Goal: Transaction & Acquisition: Purchase product/service

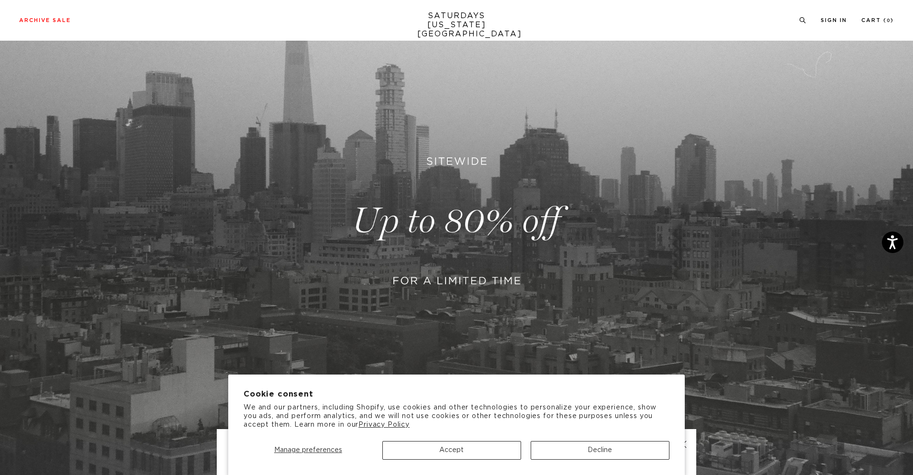
scroll to position [280, 0]
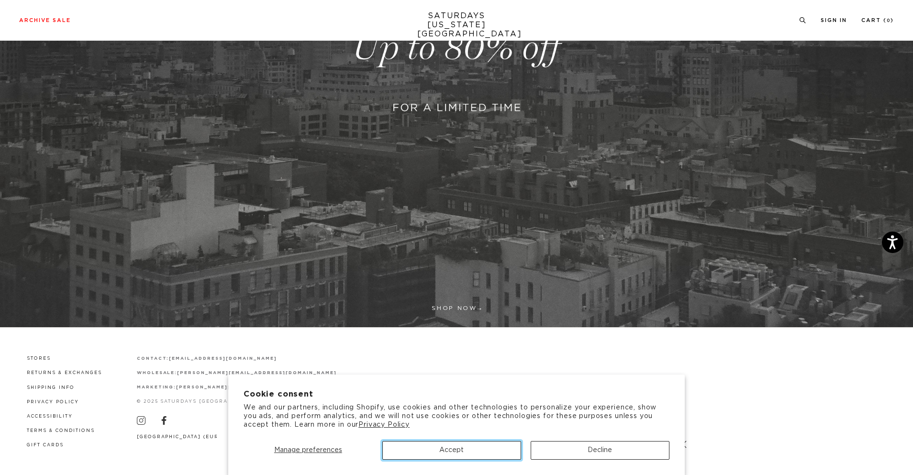
click at [406, 454] on button "Accept" at bounding box center [451, 450] width 139 height 19
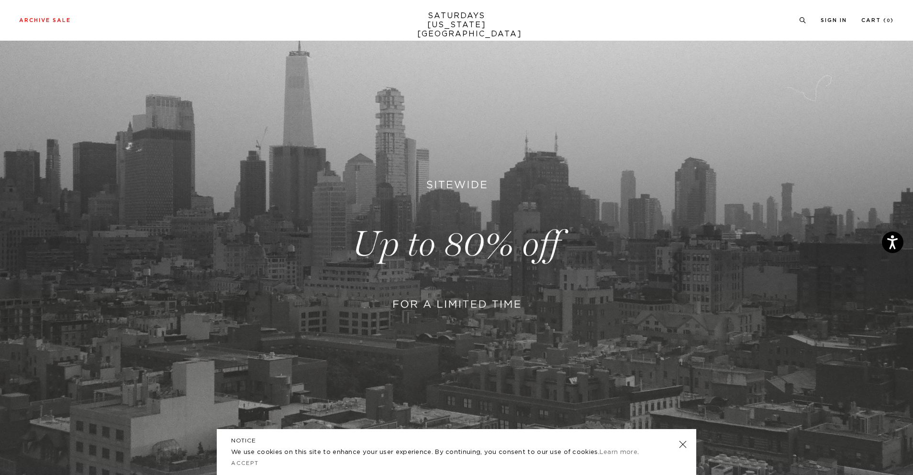
scroll to position [0, 0]
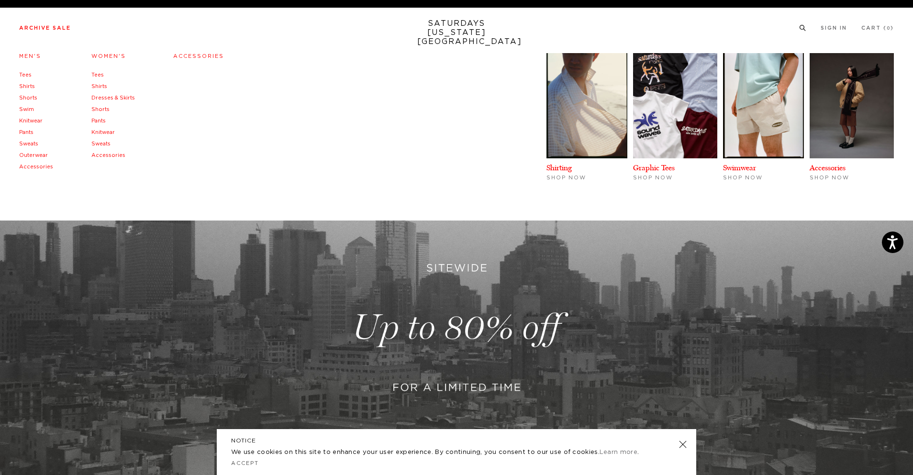
click at [31, 144] on link "Sweats" at bounding box center [28, 143] width 19 height 5
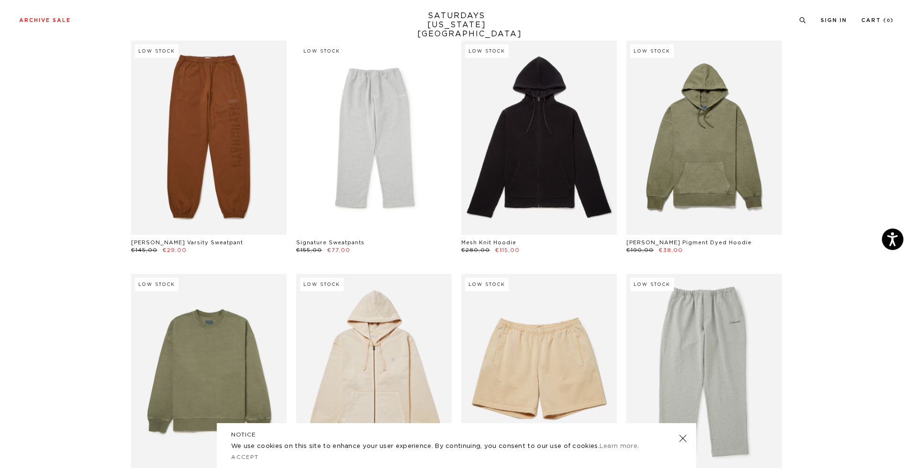
scroll to position [526, 0]
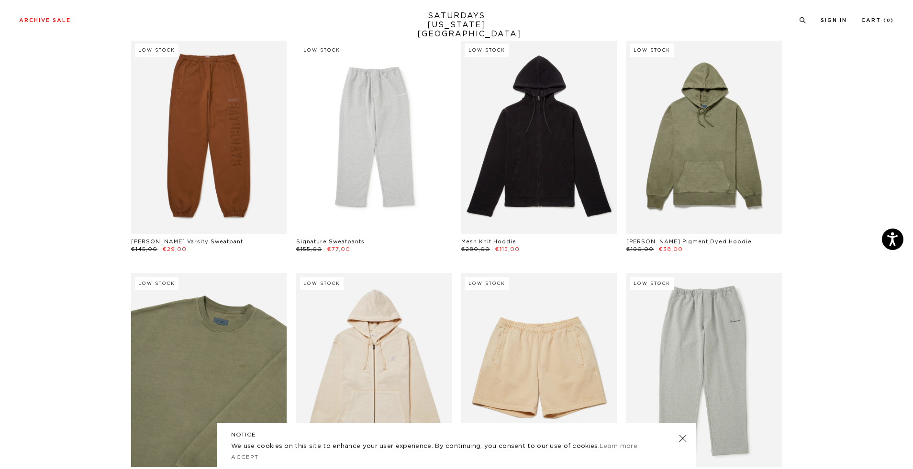
click at [196, 331] on link at bounding box center [208, 370] width 155 height 194
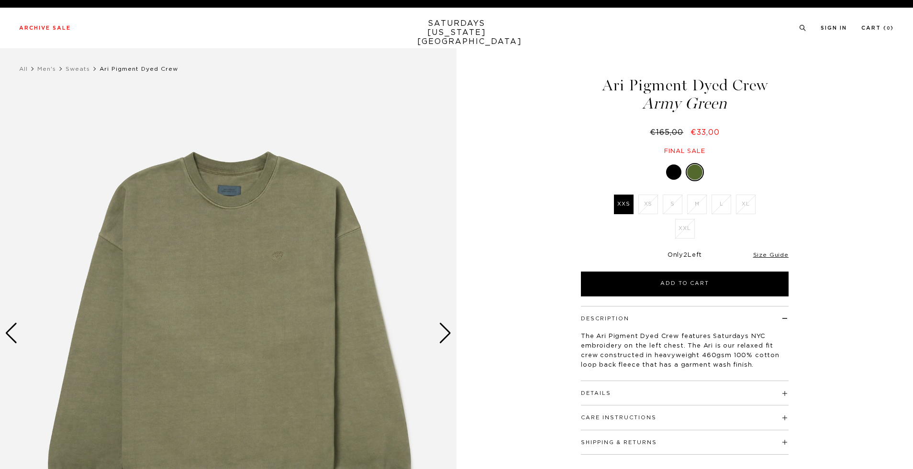
click at [284, 243] on img at bounding box center [228, 333] width 456 height 571
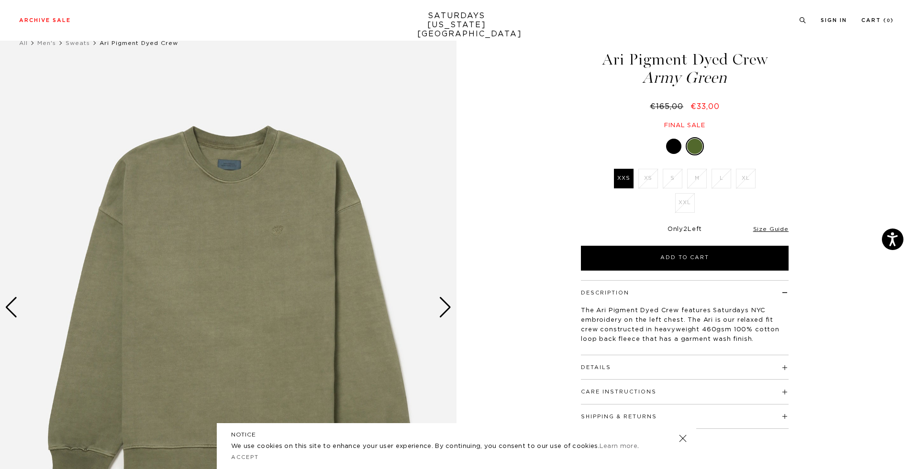
scroll to position [48, 0]
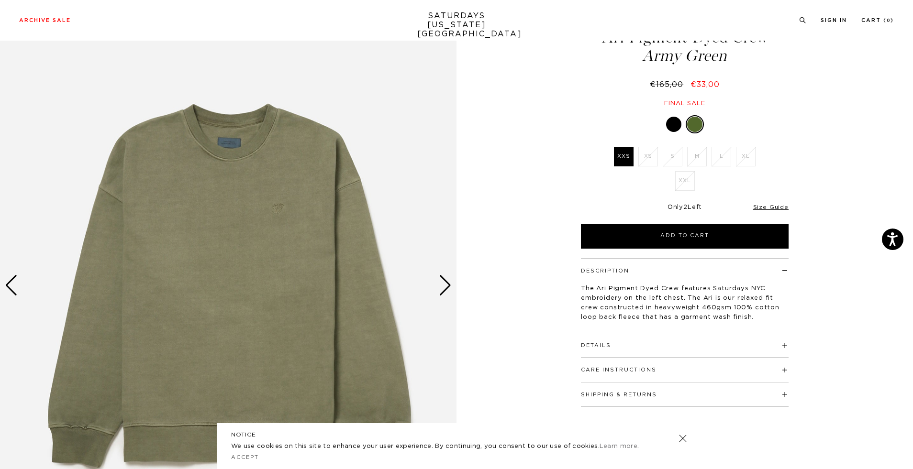
click at [291, 247] on img at bounding box center [228, 285] width 456 height 571
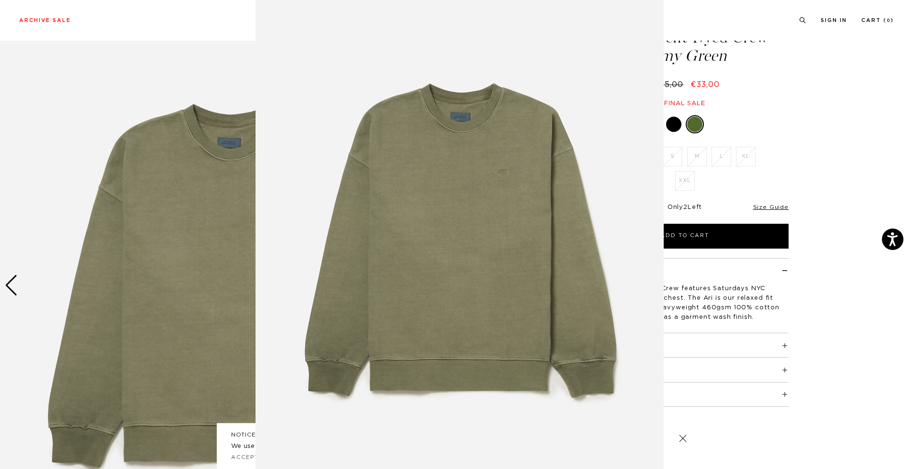
scroll to position [5, 0]
click at [435, 110] on img at bounding box center [459, 240] width 408 height 490
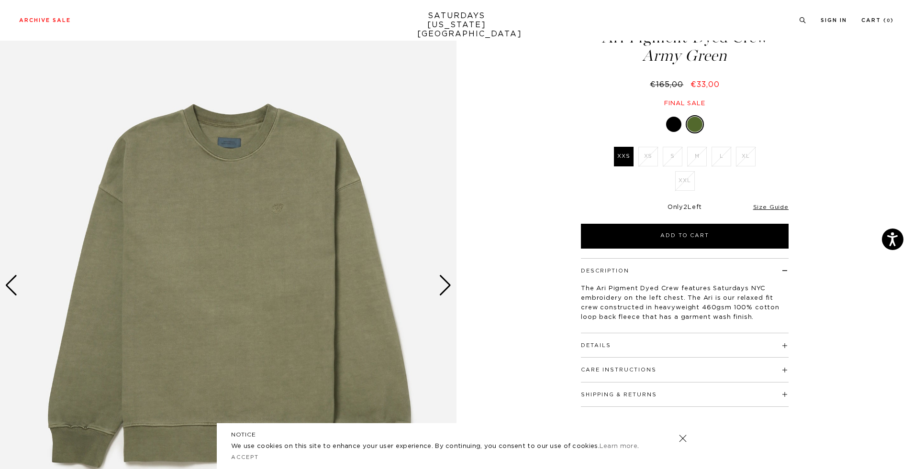
click at [279, 191] on img at bounding box center [228, 285] width 456 height 571
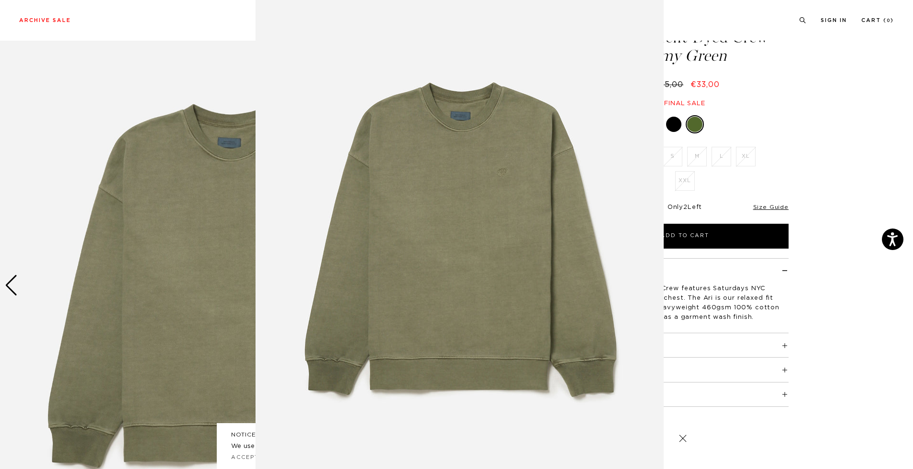
click at [144, 244] on figure at bounding box center [456, 234] width 913 height 469
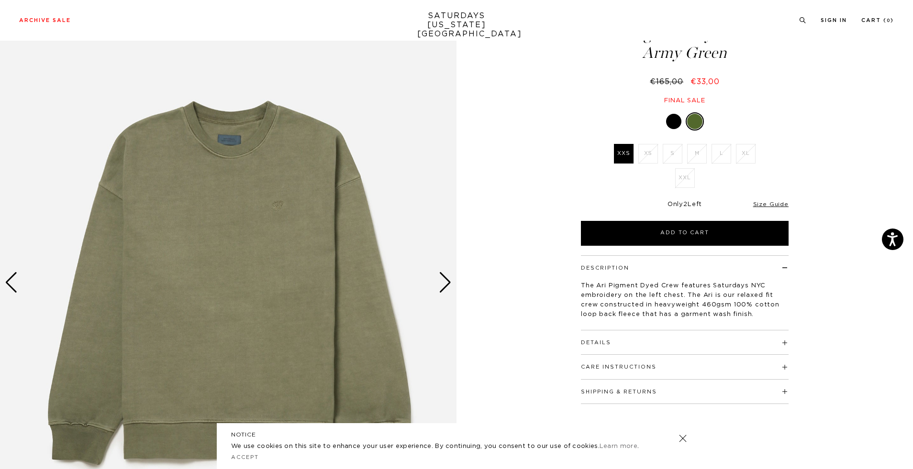
scroll to position [96, 0]
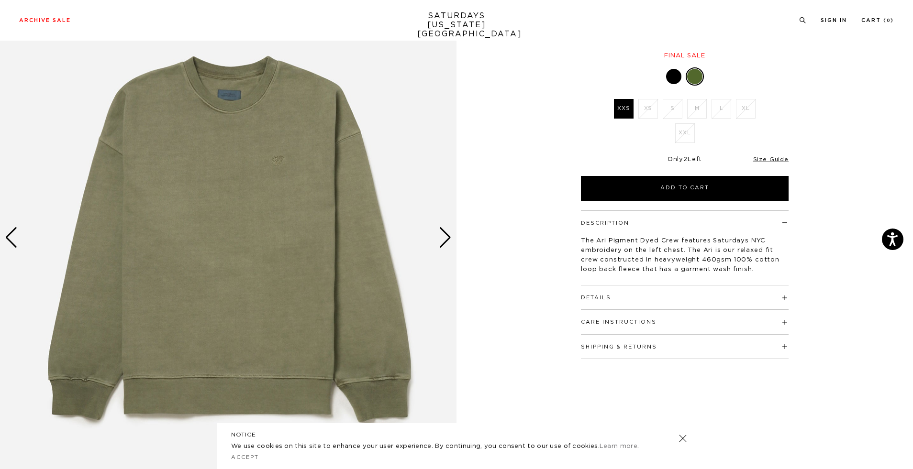
click at [439, 245] on div "Next slide" at bounding box center [445, 237] width 13 height 21
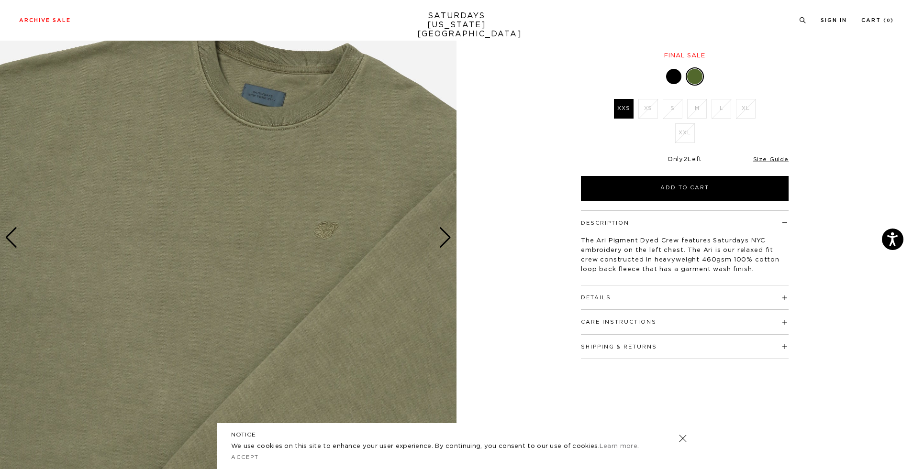
click at [439, 243] on div "Next slide" at bounding box center [445, 237] width 13 height 21
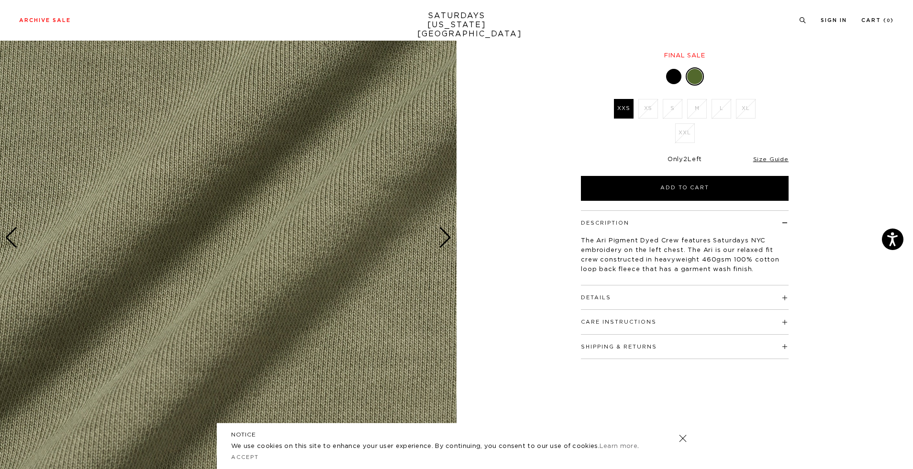
click at [439, 243] on div "Next slide" at bounding box center [445, 237] width 13 height 21
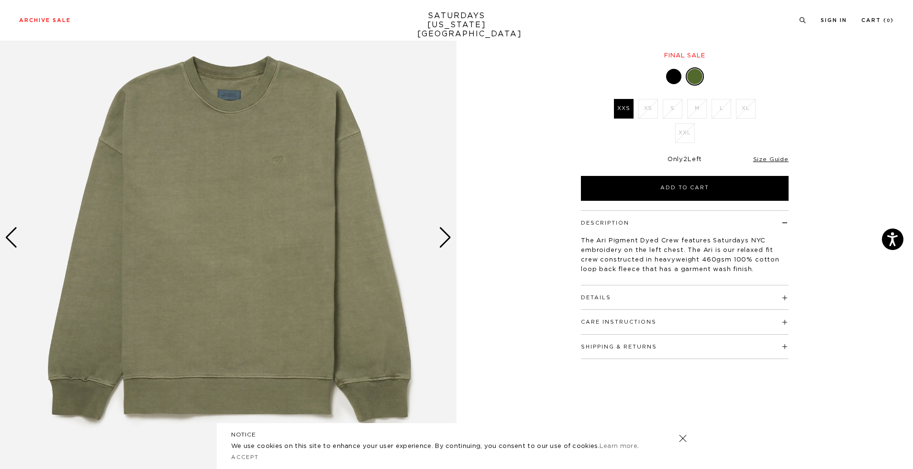
click at [439, 243] on div "Next slide" at bounding box center [445, 237] width 13 height 21
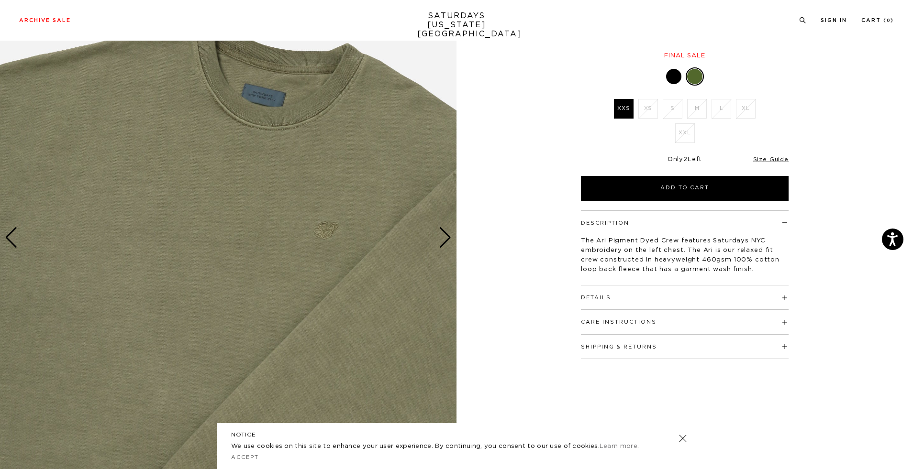
click at [439, 243] on div "Next slide" at bounding box center [445, 237] width 13 height 21
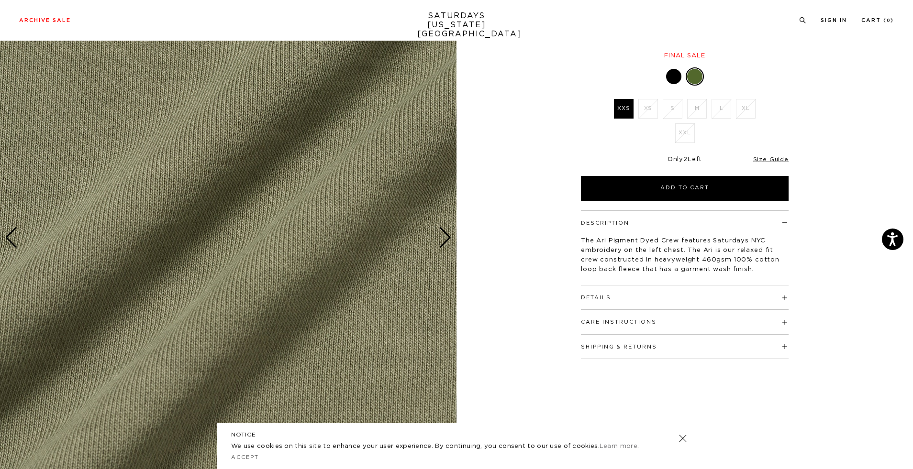
click at [543, 213] on div "3 / 3 Ari Pigment Dyed Crew Army Green €165,00 €33,00" at bounding box center [456, 238] width 913 height 571
